Goal: Task Accomplishment & Management: Manage account settings

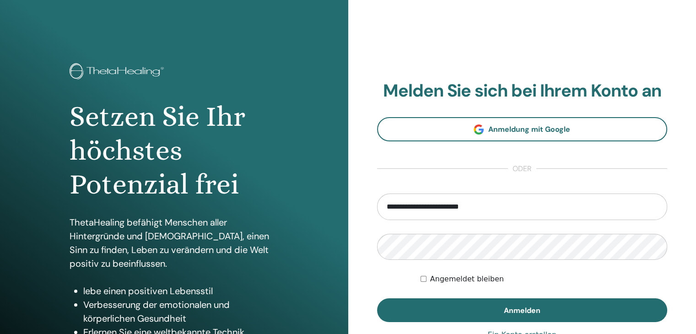
type input "**********"
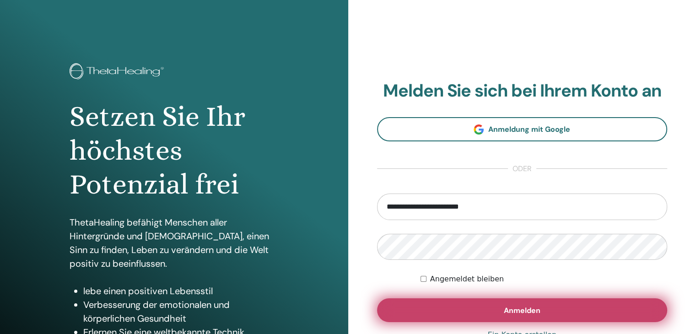
click at [558, 312] on button "Anmelden" at bounding box center [522, 310] width 290 height 24
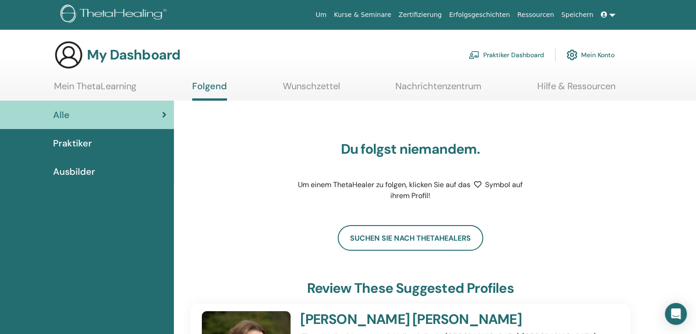
click at [593, 53] on link "Mein Konto" at bounding box center [590, 55] width 48 height 20
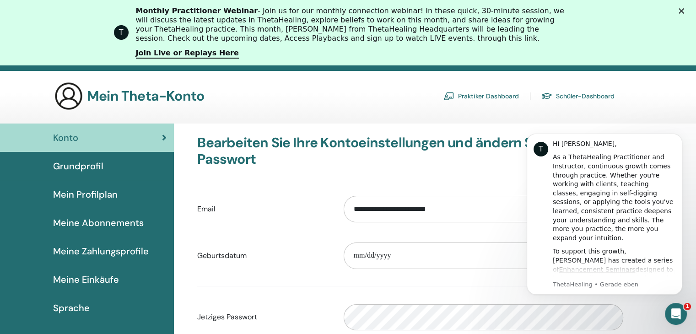
scroll to position [46, 0]
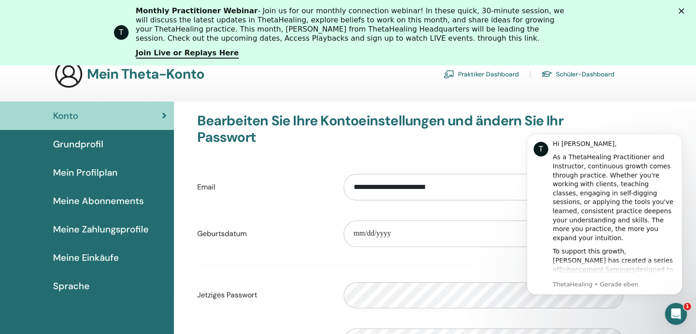
click at [79, 145] on span "Grundprofil" at bounding box center [78, 144] width 50 height 14
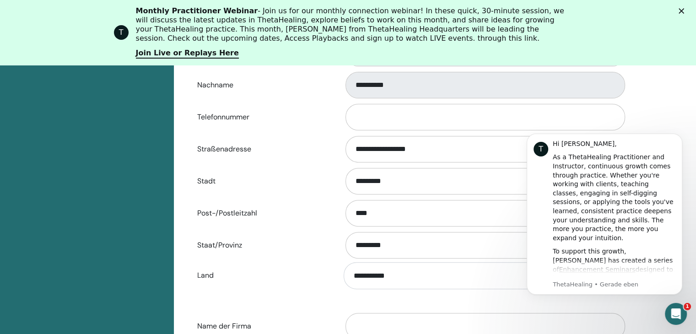
scroll to position [157, 0]
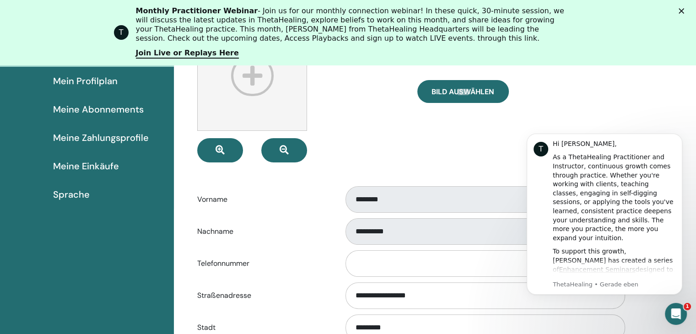
click at [102, 165] on span "Meine Einkäufe" at bounding box center [86, 166] width 66 height 14
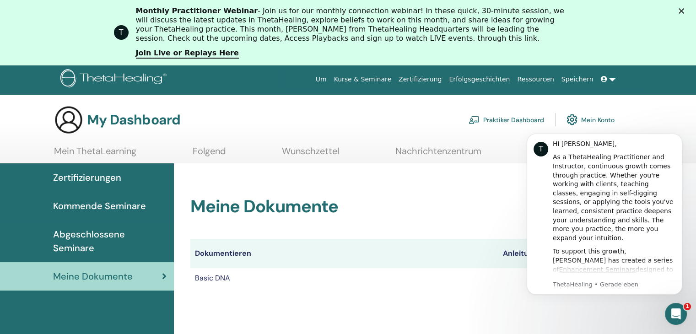
click at [483, 293] on div "Meine Dokumente Dokumentieren Anleitungen Zertifikate Basic DNA Zertifikat" at bounding box center [410, 231] width 462 height 136
click at [495, 280] on td "Basic DNA" at bounding box center [344, 278] width 308 height 20
click at [676, 310] on icon "Intercom-Nachrichtendienst öffnen" at bounding box center [674, 312] width 15 height 15
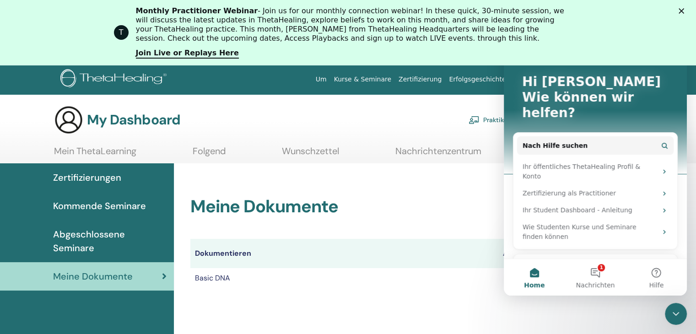
click at [449, 296] on div "Meine Dokumente Dokumentieren Anleitungen Zertifikate Basic DNA Zertifikat" at bounding box center [410, 231] width 462 height 136
click at [598, 272] on button "1 Nachrichten" at bounding box center [595, 277] width 61 height 37
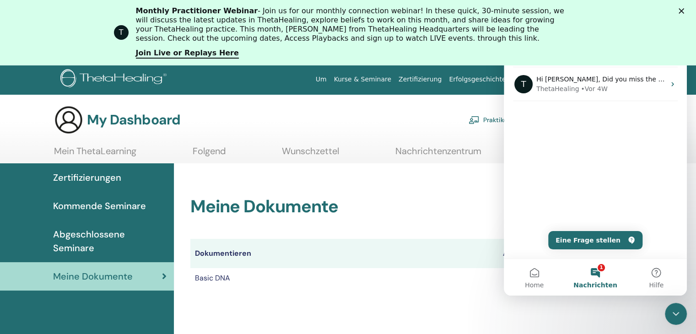
click at [684, 10] on icon "Schließen" at bounding box center [680, 10] width 5 height 5
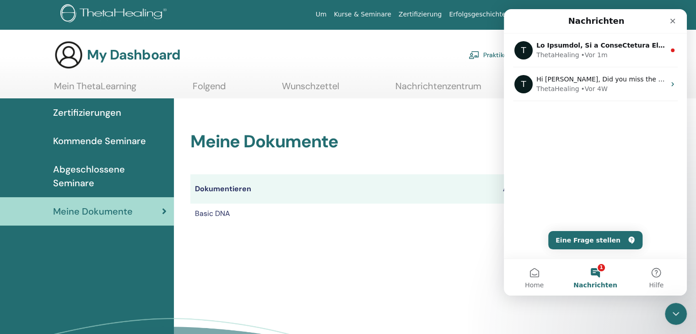
click at [462, 245] on div "Meine Dokumente Dokumentieren Anleitungen Zertifikate Basic DNA Zertifikat" at bounding box center [435, 253] width 522 height 311
click at [318, 185] on th "Dokumentieren" at bounding box center [344, 188] width 308 height 29
click at [532, 277] on button "Home" at bounding box center [534, 277] width 61 height 37
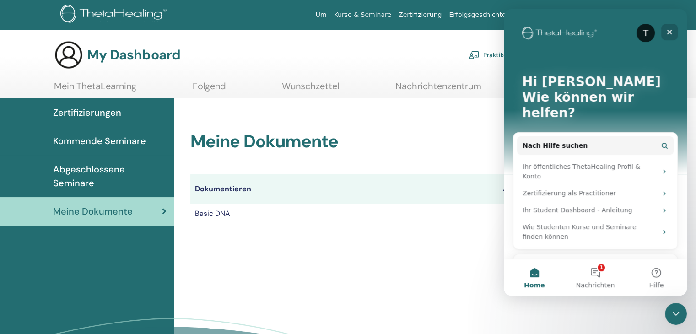
click at [671, 28] on icon "Schließen" at bounding box center [669, 31] width 7 height 7
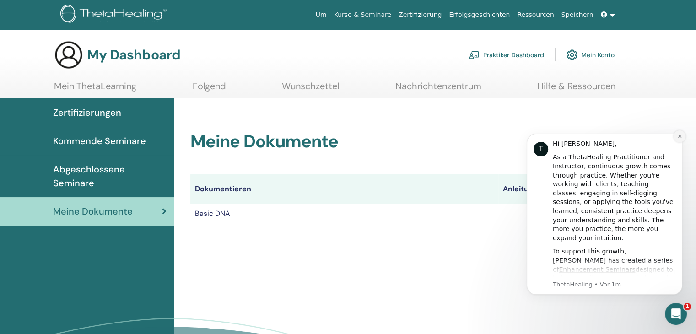
click at [680, 137] on icon "Dismiss notification" at bounding box center [678, 135] width 3 height 3
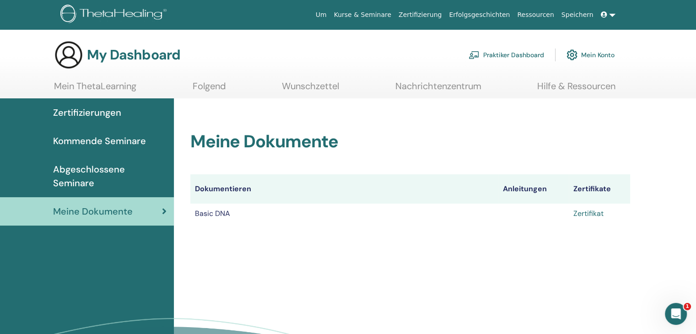
click at [594, 212] on link "Zertifikat" at bounding box center [588, 214] width 30 height 10
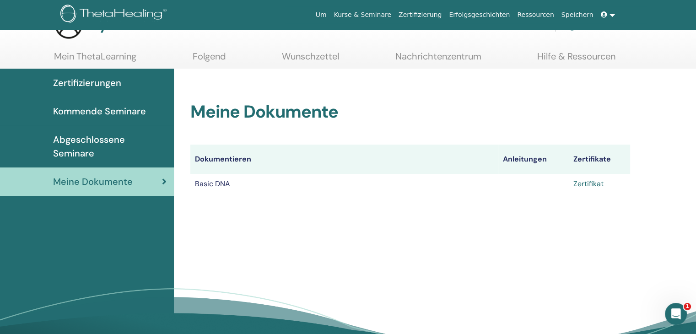
scroll to position [46, 0]
